Goal: Information Seeking & Learning: Learn about a topic

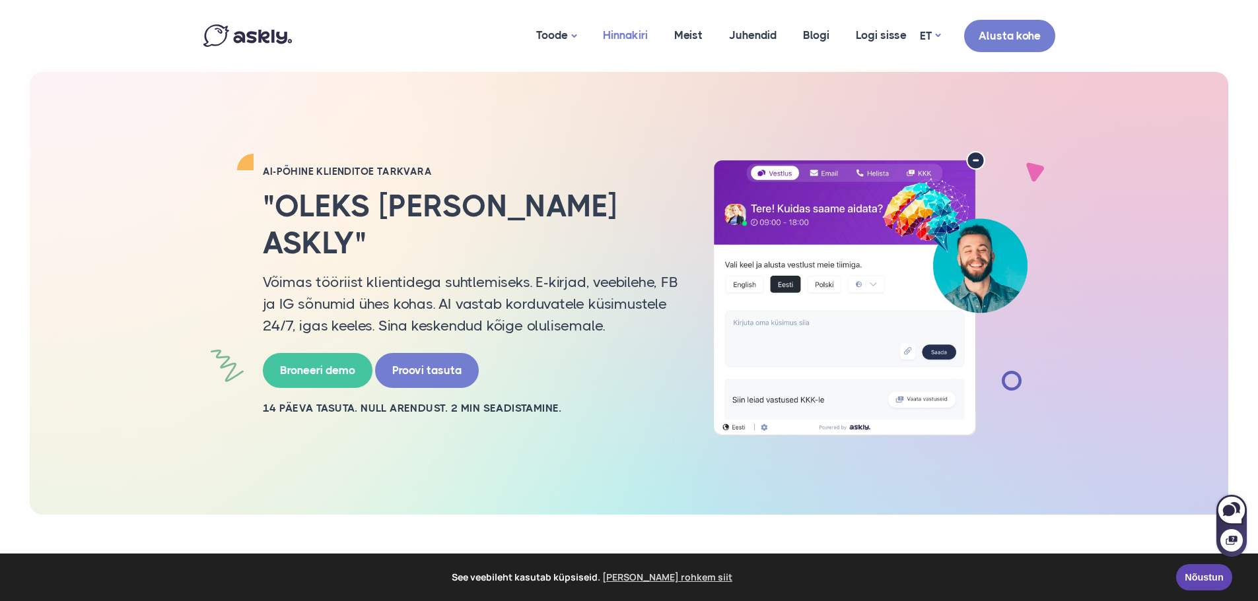
click at [634, 33] on link "Hinnakiri" at bounding box center [625, 35] width 71 height 64
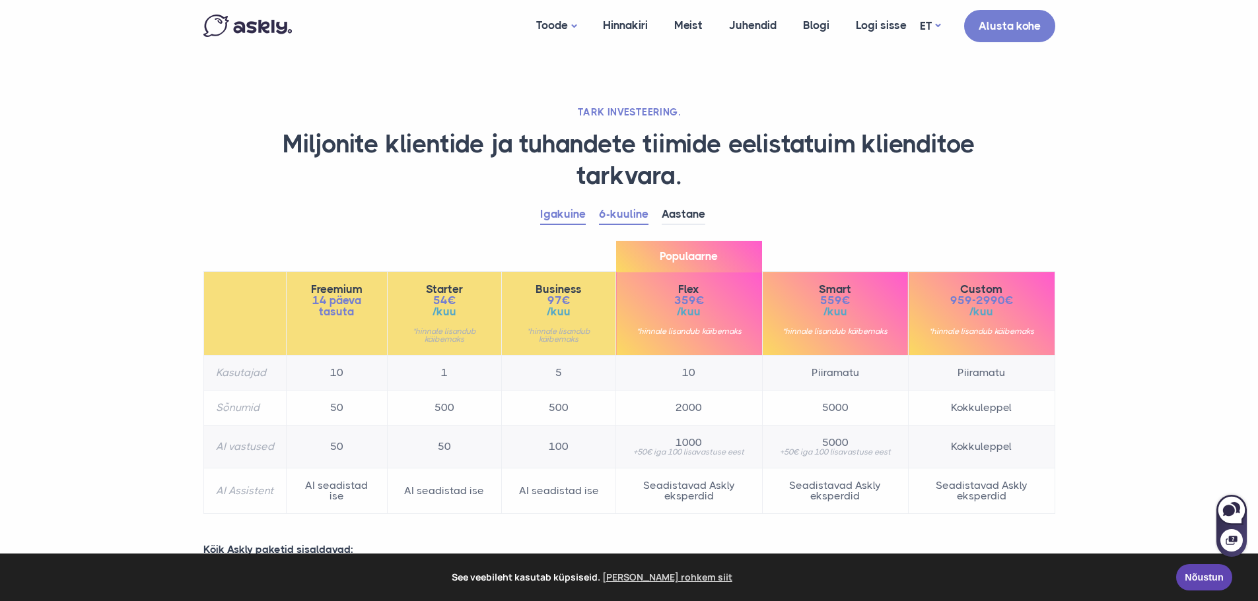
click at [565, 217] on link "Igakuine" at bounding box center [563, 215] width 46 height 20
click at [668, 213] on link "Aastane" at bounding box center [684, 215] width 44 height 20
click at [632, 213] on link "6-kuuline" at bounding box center [624, 215] width 50 height 20
click at [675, 211] on link "Aastane" at bounding box center [684, 215] width 44 height 20
